Goal: Transaction & Acquisition: Register for event/course

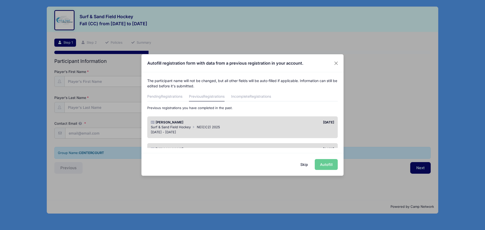
click at [182, 127] on span "Surf & Sand Field Hockey" at bounding box center [171, 127] width 40 height 4
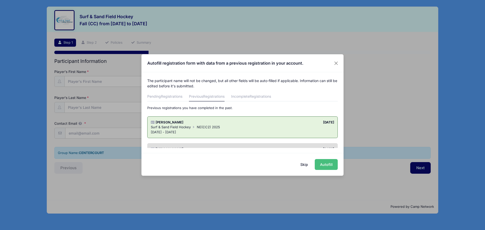
click at [331, 163] on button "Autofill" at bounding box center [326, 164] width 23 height 11
type input "[EMAIL_ADDRESS][DOMAIN_NAME]"
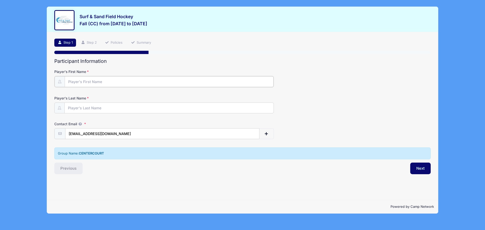
click at [73, 84] on input "Player's First Name" at bounding box center [169, 81] width 209 height 11
type input "[PERSON_NAME]"
click at [219, 182] on div "Step 1 /7 Step 1 Step 2 Policies Summary Participant Information Player's First…" at bounding box center [242, 116] width 391 height 168
click at [427, 169] on button "Next" at bounding box center [420, 168] width 20 height 12
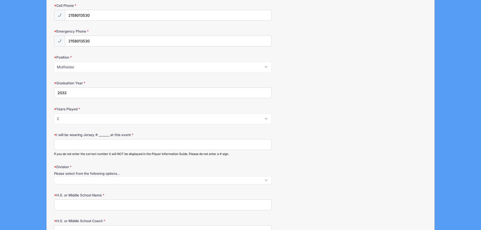
scroll to position [202, 0]
click at [65, 142] on input "I will be wearing Jersey # _______ at this event" at bounding box center [163, 144] width 218 height 11
type input "72"
click at [74, 182] on span at bounding box center [163, 180] width 218 height 8
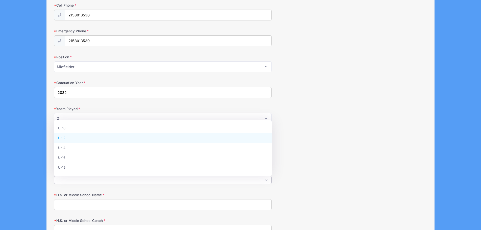
select select "U-12"
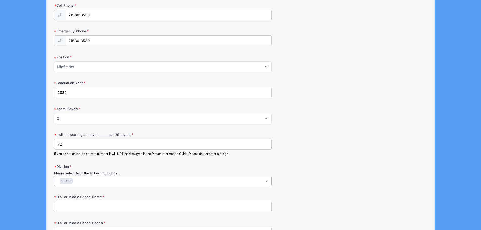
click at [73, 204] on input "H.S. or Middle School Name" at bounding box center [163, 206] width 218 height 11
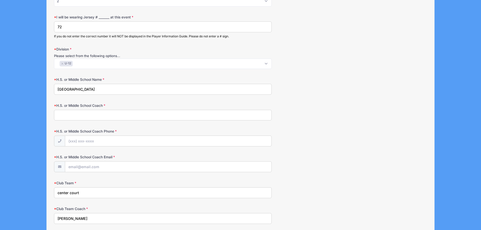
scroll to position [328, 0]
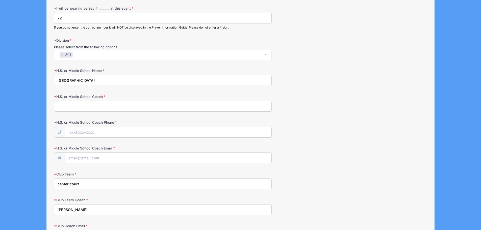
type input "[GEOGRAPHIC_DATA]"
click at [94, 187] on input "center court" at bounding box center [163, 183] width 218 height 11
drag, startPoint x: 77, startPoint y: 186, endPoint x: 37, endPoint y: 185, distance: 40.1
click at [37, 185] on div "Surf & Sand Field Hockey Fall (CC) from [DATE] to [DATE] Exit Step 2 /7 Step 1 …" at bounding box center [241, 48] width 466 height 753
paste input "CFHC COURAGE"
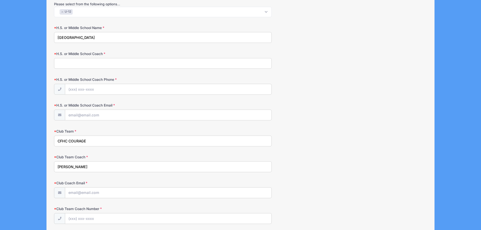
scroll to position [379, 0]
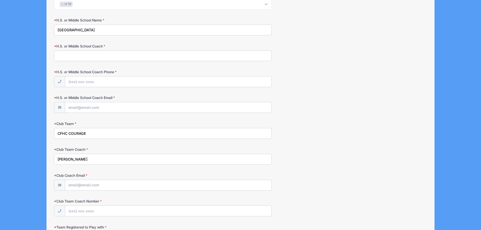
type input "CFHC COURAGE"
click at [76, 182] on input "Club Coach Email" at bounding box center [168, 185] width 206 height 11
paste input "[EMAIL_ADDRESS][DOMAIN_NAME]"
type input "[EMAIL_ADDRESS][DOMAIN_NAME]"
click at [77, 214] on input "Club Team Coach Number" at bounding box center [168, 211] width 206 height 11
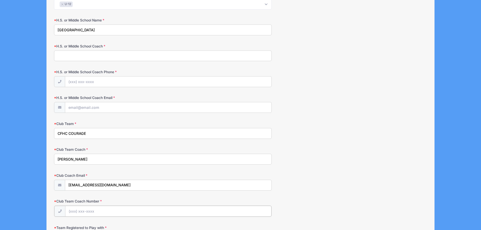
click at [77, 212] on input "Club Team Coach Number" at bounding box center [168, 211] width 206 height 11
paste input "[PHONE_NUMBER]"
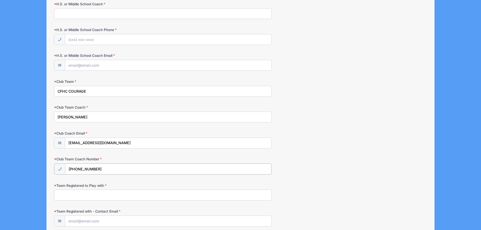
scroll to position [429, 0]
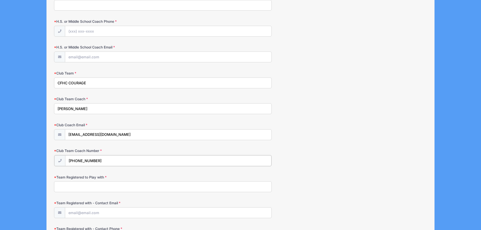
type input "[PHONE_NUMBER]"
click at [64, 187] on input "Team Registered to Play with" at bounding box center [163, 186] width 218 height 11
click at [88, 187] on input "Team Registered to Play with" at bounding box center [163, 186] width 218 height 11
paste input "CFHC COURAGE"
type input "CFHC COURAGE"
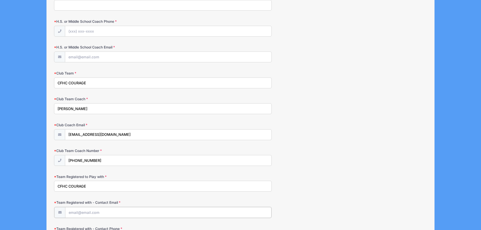
click at [107, 212] on input "Team Registered with - Contact Email" at bounding box center [168, 212] width 206 height 11
click at [71, 212] on input "Team Registered with - Contact Email" at bounding box center [168, 212] width 206 height 11
paste input "[EMAIL_ADDRESS][DOMAIN_NAME]"
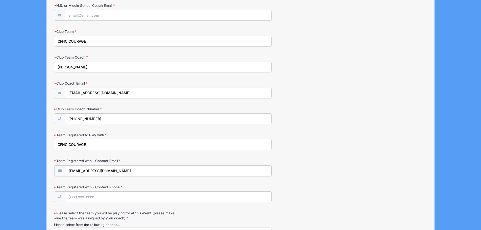
scroll to position [480, 0]
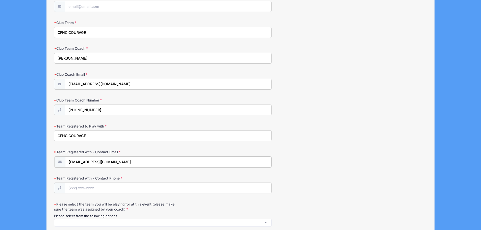
type input "[EMAIL_ADDRESS][DOMAIN_NAME]"
click at [83, 189] on input "Team Registered with - Contact Phone" at bounding box center [168, 187] width 206 height 11
paste input "[EMAIL_ADDRESS][DOMAIN_NAME]"
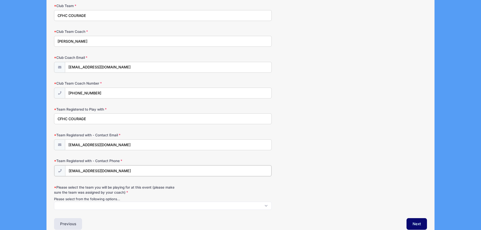
scroll to position [505, 0]
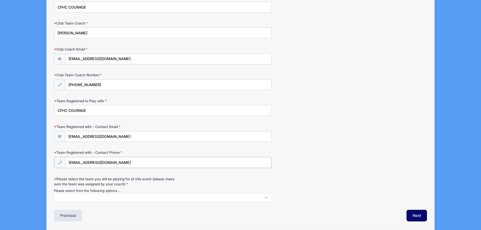
type input "[EMAIL_ADDRESS][DOMAIN_NAME]"
click at [78, 200] on span at bounding box center [163, 197] width 218 height 8
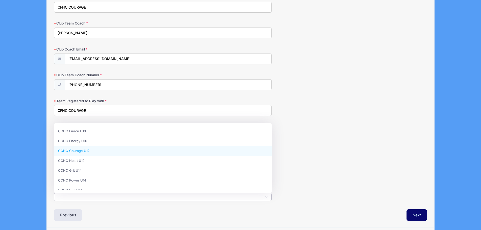
select select "CCHC Courage U12"
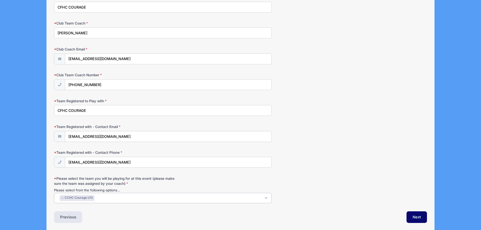
scroll to position [9, 0]
click at [92, 216] on div "Previous" at bounding box center [145, 217] width 189 height 12
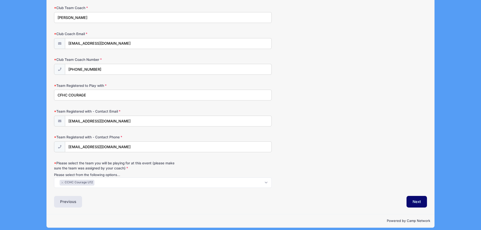
scroll to position [525, 0]
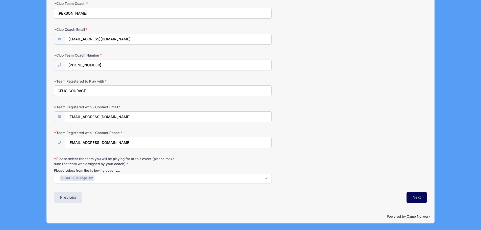
click at [417, 195] on button "Next" at bounding box center [416, 198] width 20 height 12
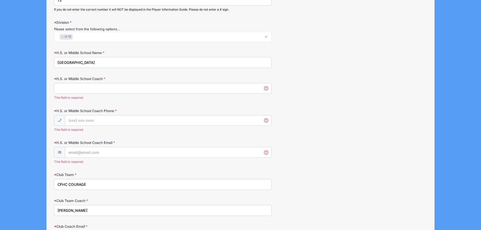
scroll to position [346, 0]
click at [267, 89] on input "H.S. or Middle School Coach" at bounding box center [163, 88] width 218 height 11
click at [266, 88] on input "H.S. or Middle School Coach" at bounding box center [163, 88] width 218 height 11
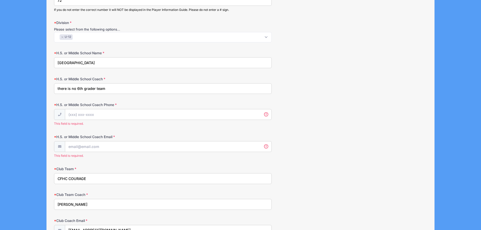
type input "there is no 6th grader team"
click at [82, 113] on input "H.S. or Middle School Coach Phone" at bounding box center [168, 114] width 206 height 11
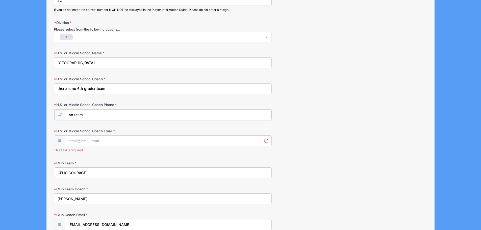
type input "no team"
click at [80, 143] on input "H.S. or Middle School Coach Email" at bounding box center [168, 140] width 206 height 11
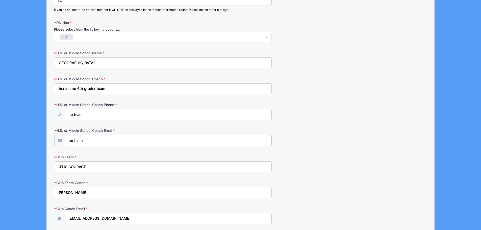
type input "no team"
drag, startPoint x: 379, startPoint y: 150, endPoint x: 361, endPoint y: 153, distance: 18.3
click at [378, 150] on form "Birth Date [DATE] Please make sure the Year is correct. Address [STREET_ADDRESS…" at bounding box center [240, 45] width 373 height 645
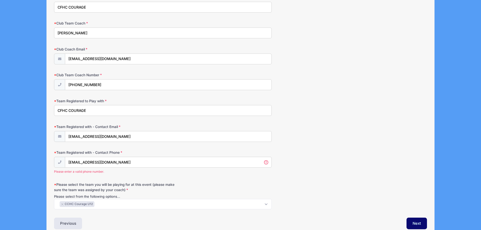
scroll to position [531, 0]
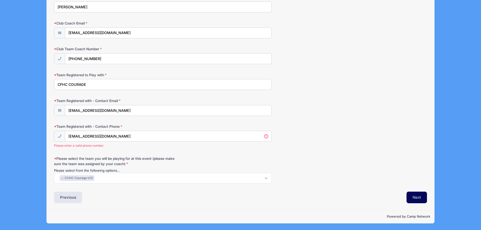
click at [408, 195] on button "Next" at bounding box center [416, 198] width 20 height 12
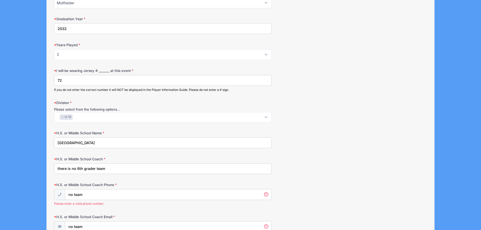
scroll to position [278, 0]
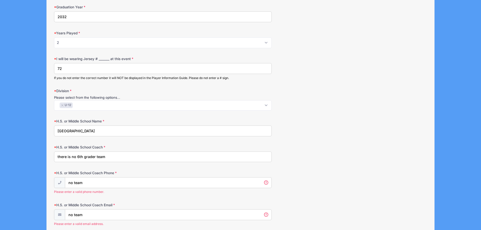
drag, startPoint x: 112, startPoint y: 159, endPoint x: 39, endPoint y: 156, distance: 73.0
click at [39, 156] on div "Surf & Sand Field Hockey Fall (CC) from [DATE] to [DATE] Exit Step 2 /7 Step 1 …" at bounding box center [241, 108] width 466 height 773
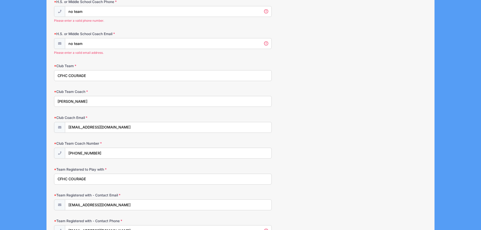
scroll to position [379, 0]
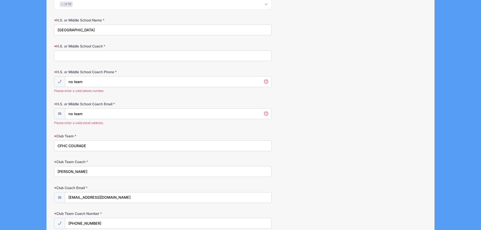
paste input "[PERSON_NAME]"
type input "[PERSON_NAME]"
drag, startPoint x: 89, startPoint y: 82, endPoint x: 60, endPoint y: 81, distance: 29.3
click at [60, 81] on div "no team Please enter a valid phone number." at bounding box center [163, 84] width 218 height 17
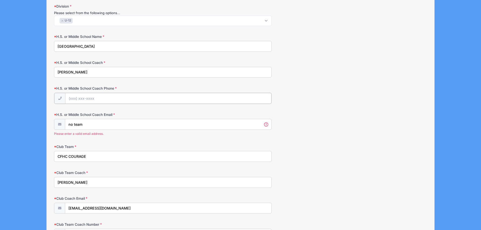
scroll to position [353, 0]
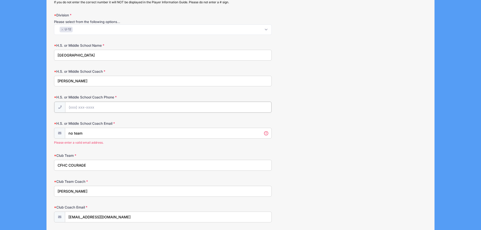
paste input "[PHONE_NUMBER]"
type input "[PHONE_NUMBER]"
click at [82, 133] on input "no team" at bounding box center [168, 132] width 206 height 11
drag, startPoint x: 89, startPoint y: 132, endPoint x: 62, endPoint y: 131, distance: 26.8
click at [62, 131] on div "no team Please enter a valid email address." at bounding box center [163, 135] width 218 height 17
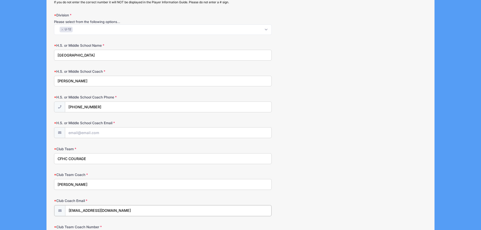
drag, startPoint x: 125, startPoint y: 213, endPoint x: 51, endPoint y: 207, distance: 74.2
click at [51, 207] on div "Step 2 /7 Step 1 Step 2 Policies Summary Participant Information Player's First…" at bounding box center [241, 33] width 388 height 709
click at [79, 133] on input "H.S. or Middle School Coach Email" at bounding box center [168, 132] width 206 height 11
paste input "[EMAIL_ADDRESS][DOMAIN_NAME]"
type input "[EMAIL_ADDRESS][DOMAIN_NAME]"
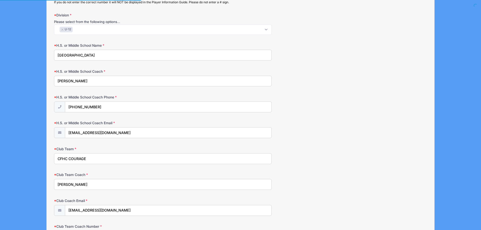
click at [372, 145] on form "Birth Date [DATE] Please make sure the Year is correct. Address [STREET_ADDRESS…" at bounding box center [240, 38] width 373 height 645
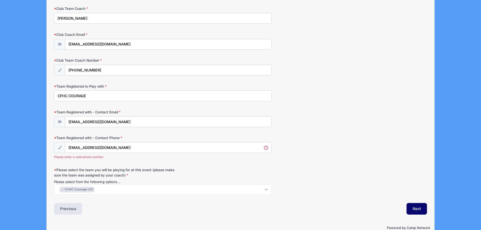
scroll to position [531, 0]
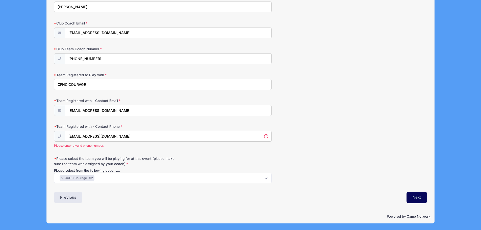
click at [412, 199] on button "Next" at bounding box center [416, 198] width 20 height 12
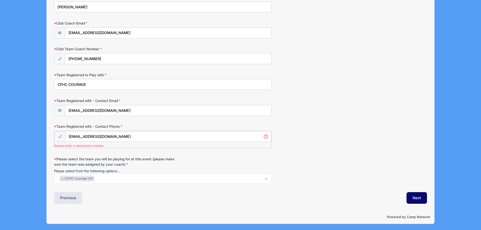
drag, startPoint x: 116, startPoint y: 138, endPoint x: 66, endPoint y: 138, distance: 50.5
click at [66, 138] on input "[EMAIL_ADDRESS][DOMAIN_NAME]" at bounding box center [168, 136] width 206 height 11
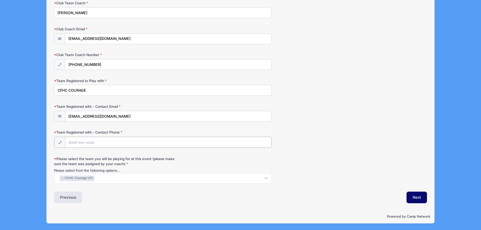
click at [76, 140] on input "Team Registered with - Contact Phone" at bounding box center [168, 142] width 206 height 11
paste input "[PHONE_NUMBER]"
type input "[PHONE_NUMBER]"
click at [416, 196] on button "Next" at bounding box center [416, 198] width 20 height 12
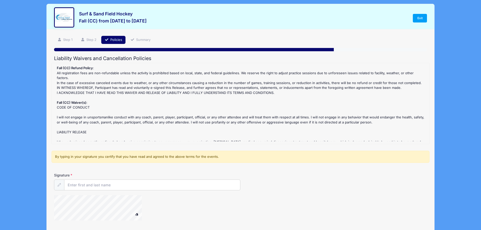
scroll to position [0, 0]
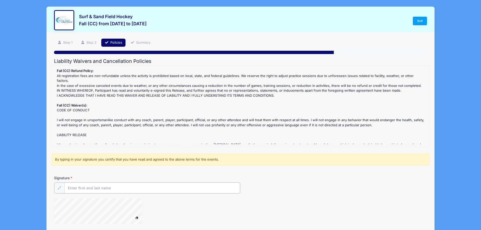
click at [96, 190] on input "Signature" at bounding box center [152, 188] width 176 height 11
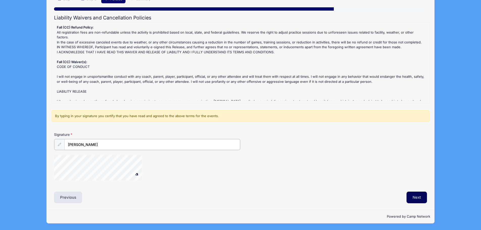
type input "[PERSON_NAME]"
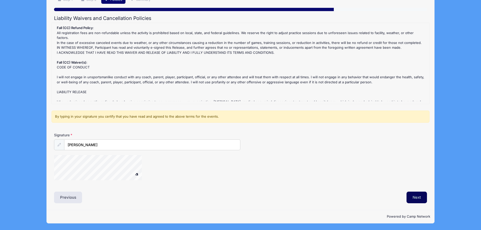
scroll to position [43, 0]
click at [413, 201] on button "Next" at bounding box center [416, 198] width 20 height 12
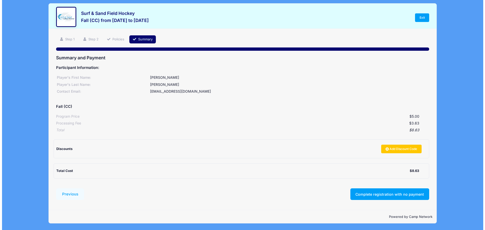
scroll to position [0, 0]
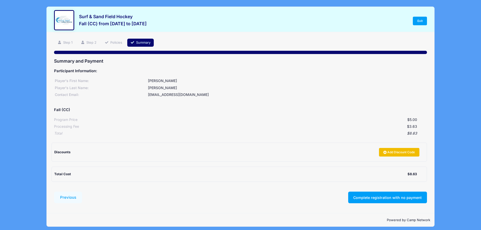
click at [406, 153] on link "Add Discount Code" at bounding box center [399, 152] width 40 height 9
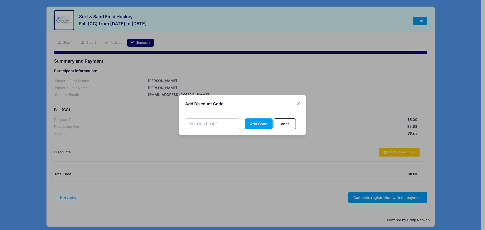
click at [209, 123] on input "text" at bounding box center [212, 123] width 55 height 11
paste input "b29c09"
type input "b29c09"
click at [252, 126] on button "Add Code" at bounding box center [259, 123] width 28 height 11
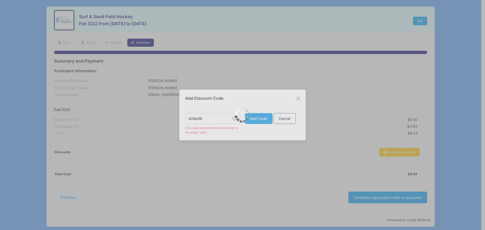
scroll to position [3, 0]
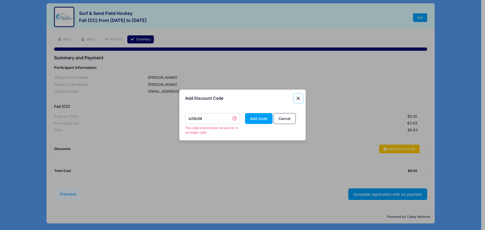
click at [297, 97] on button "Close" at bounding box center [298, 98] width 9 height 9
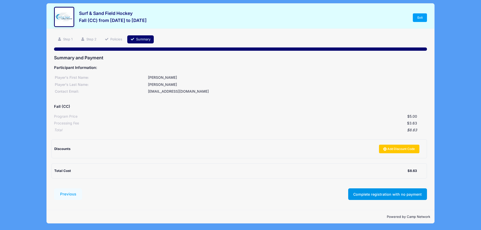
click at [371, 193] on button "Complete registration with no payment" at bounding box center [387, 194] width 79 height 12
